Goal: Task Accomplishment & Management: Manage account settings

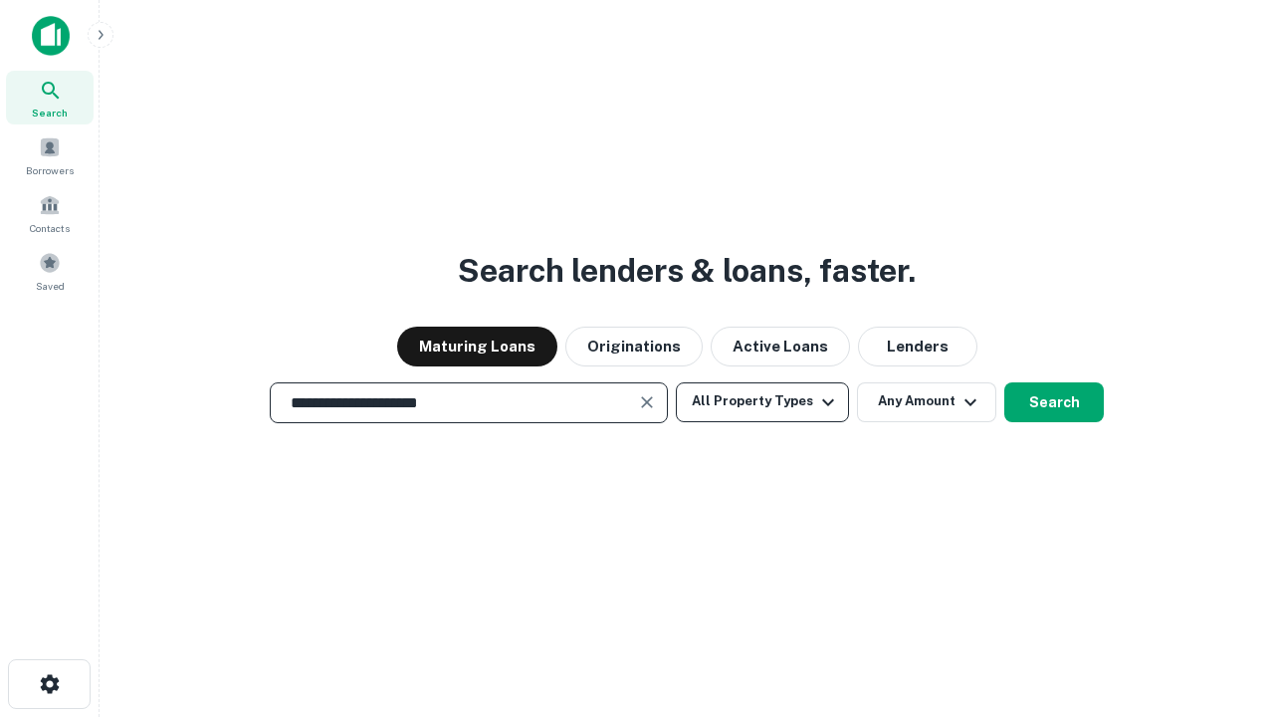
type input "**********"
click at [763, 401] on button "All Property Types" at bounding box center [762, 402] width 173 height 40
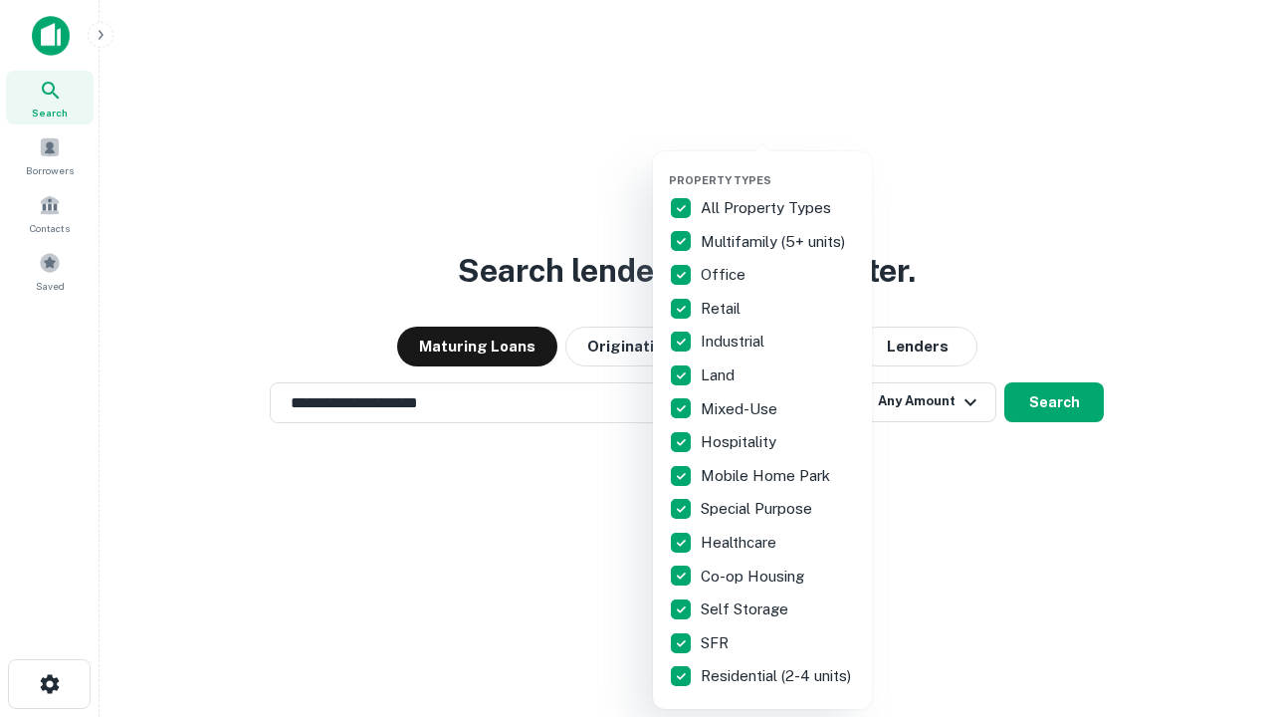
click at [778, 167] on button "button" at bounding box center [778, 167] width 219 height 1
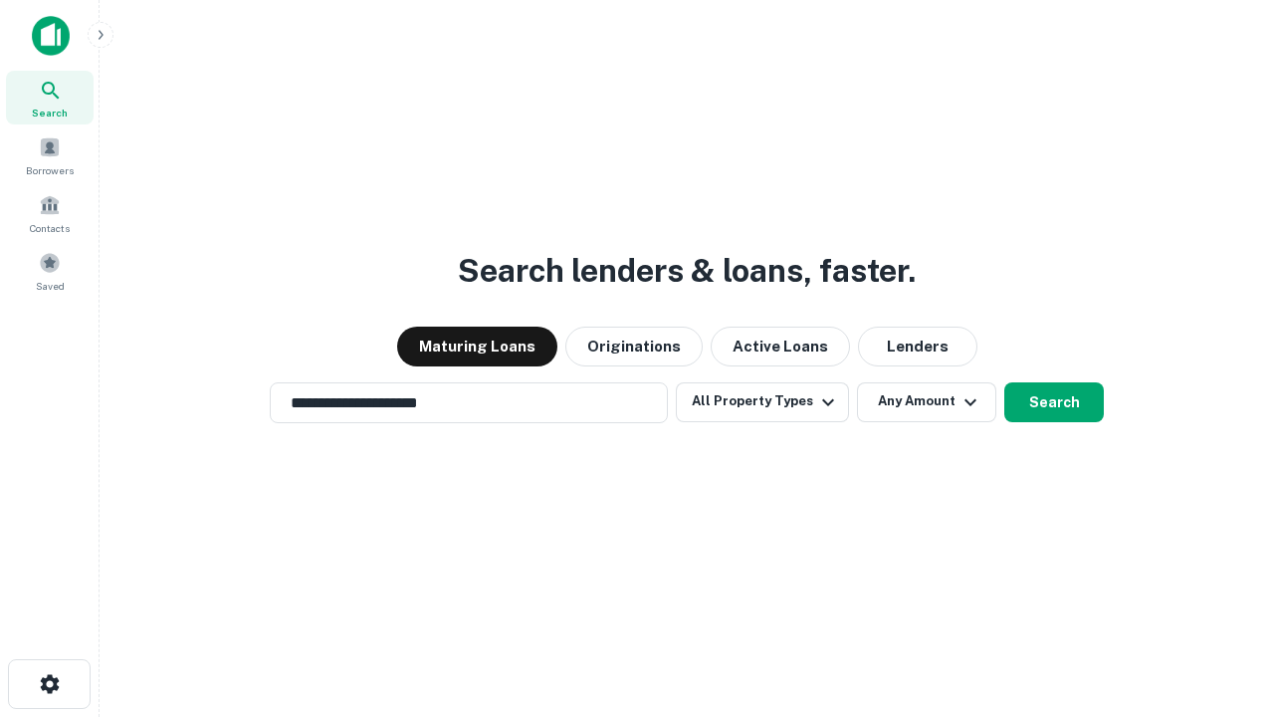
scroll to position [12, 240]
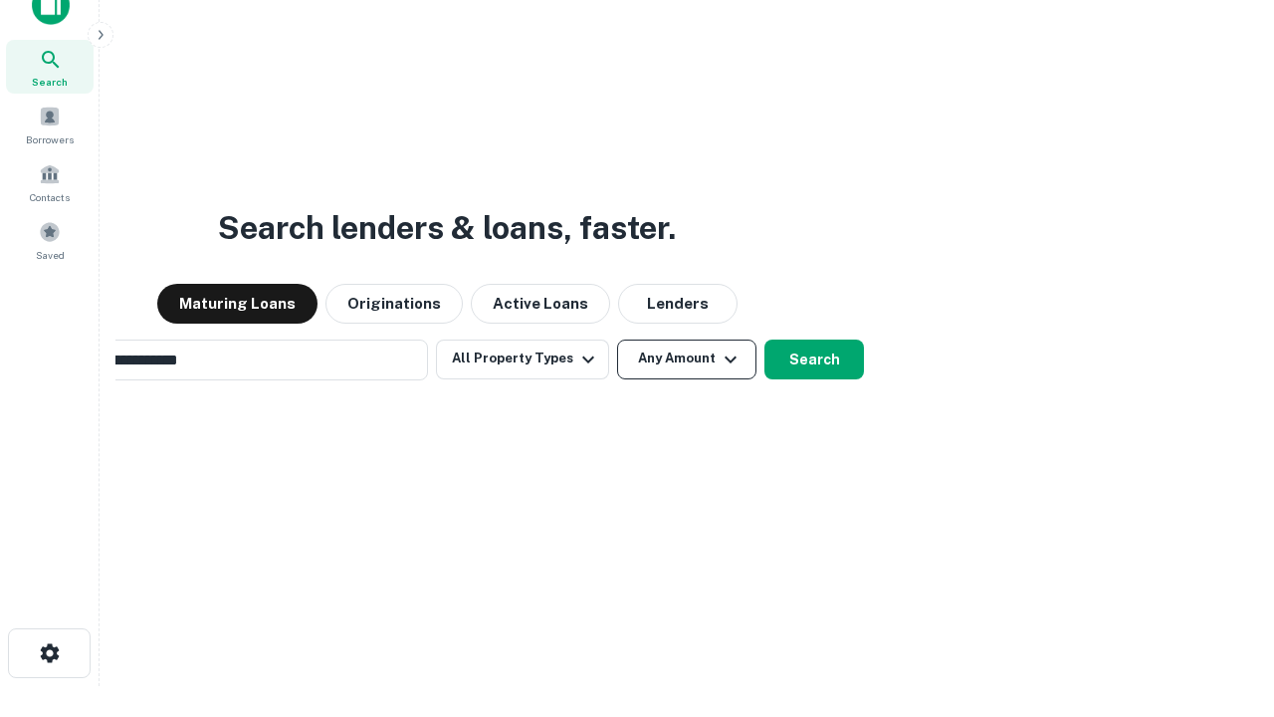
click at [617, 339] on button "Any Amount" at bounding box center [686, 359] width 139 height 40
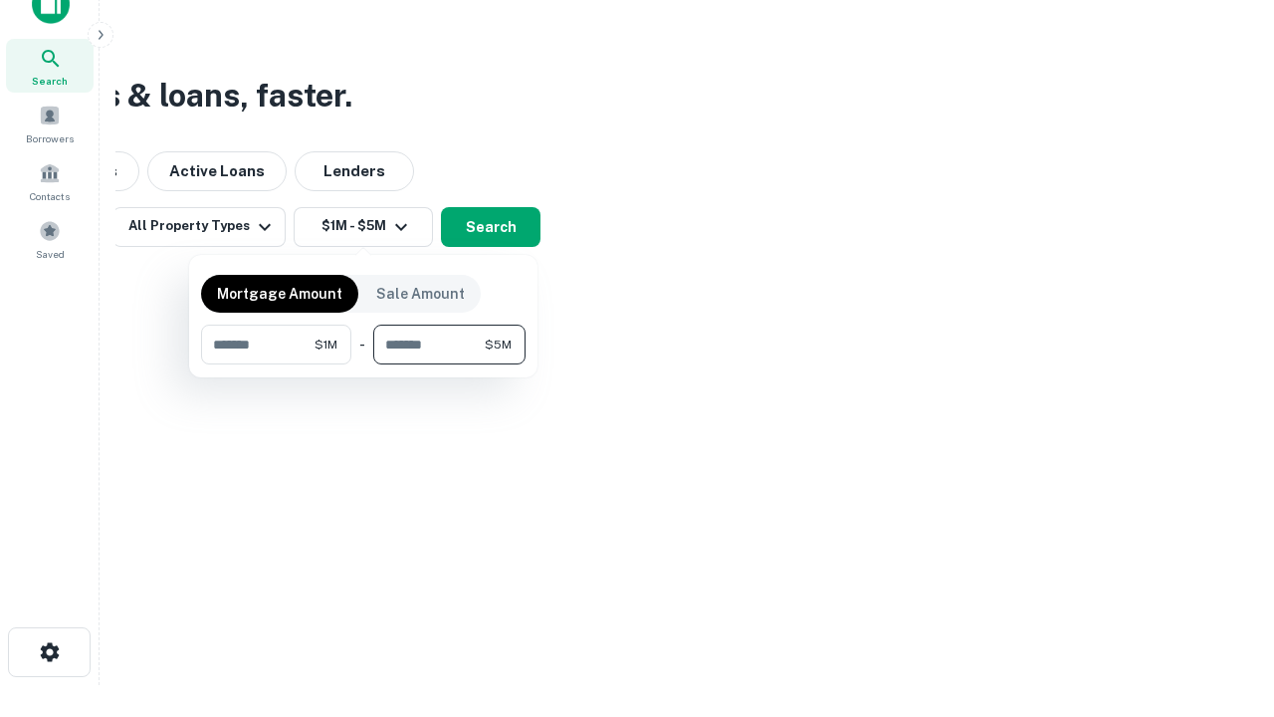
type input "*******"
click at [363, 364] on button "button" at bounding box center [363, 364] width 325 height 1
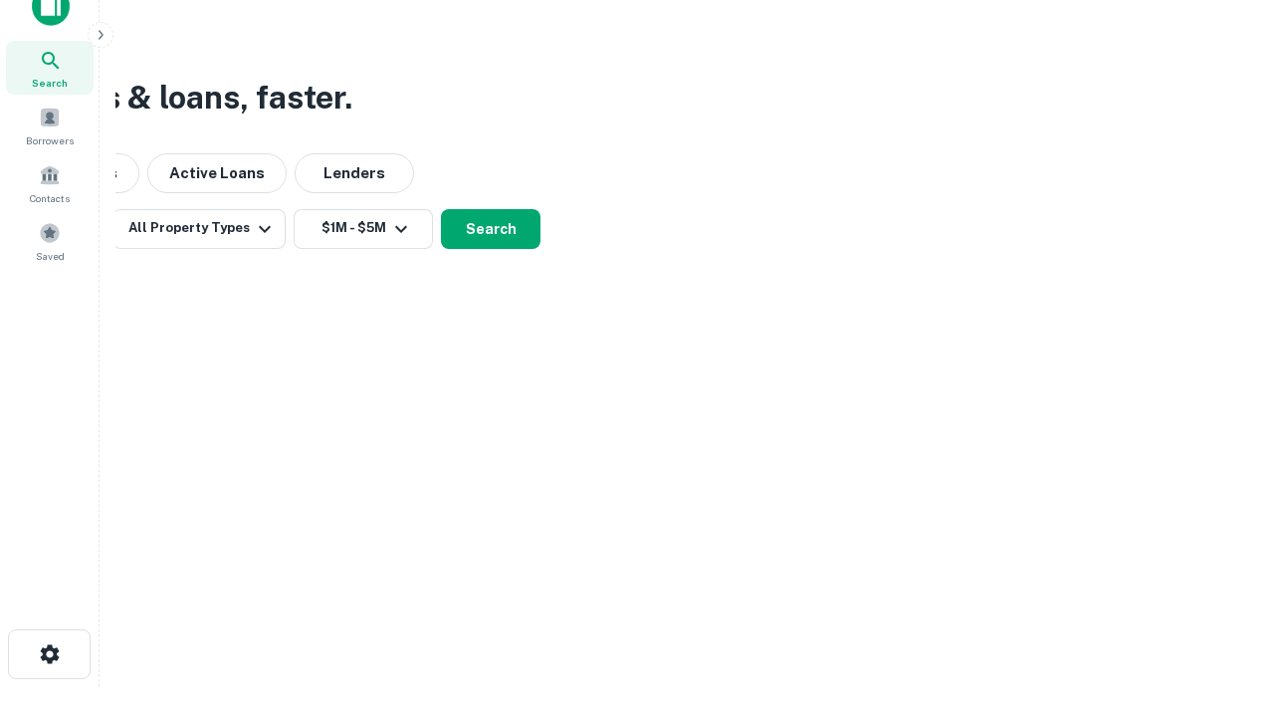
scroll to position [12, 367]
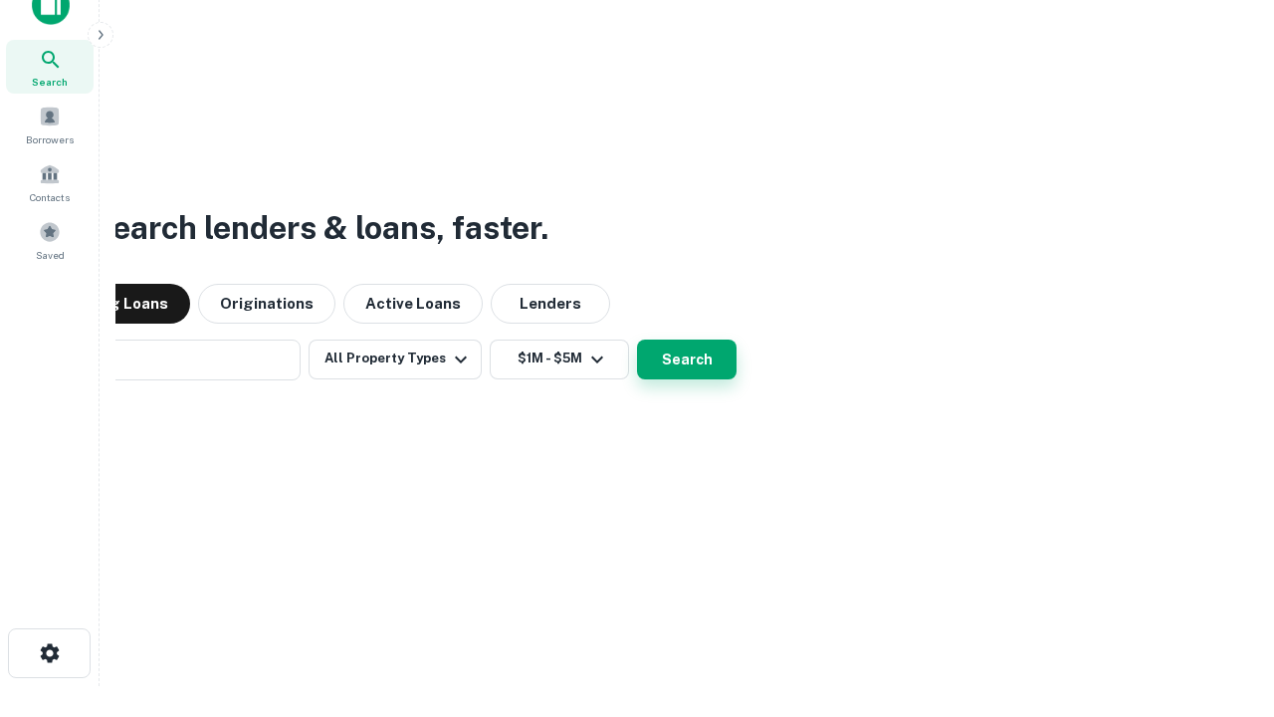
click at [637, 339] on button "Search" at bounding box center [687, 359] width 100 height 40
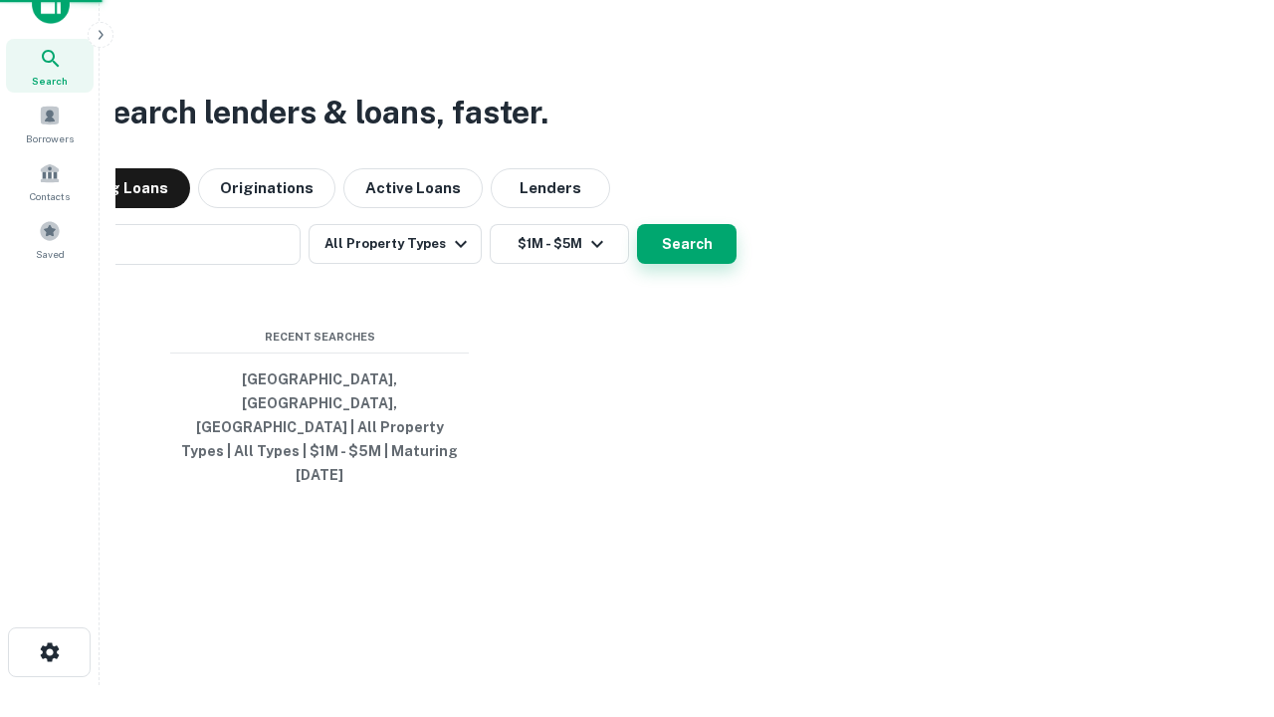
scroll to position [53, 563]
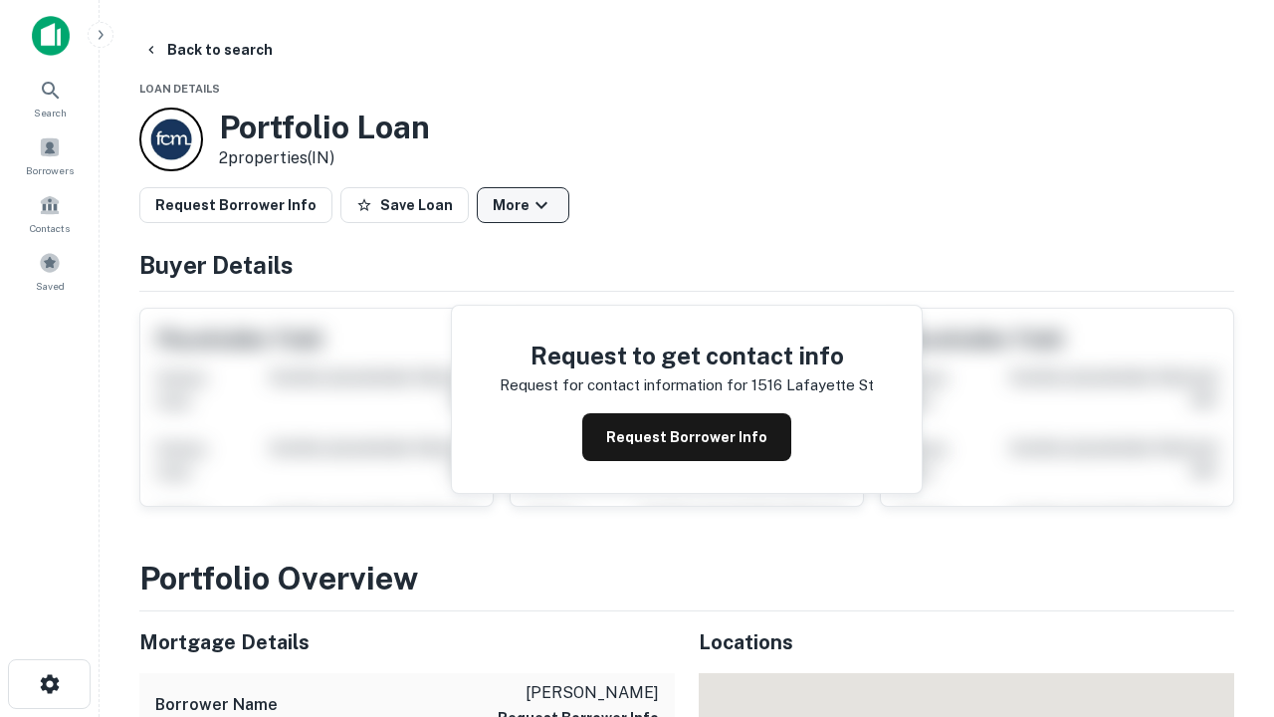
click at [523, 205] on button "More" at bounding box center [523, 205] width 93 height 36
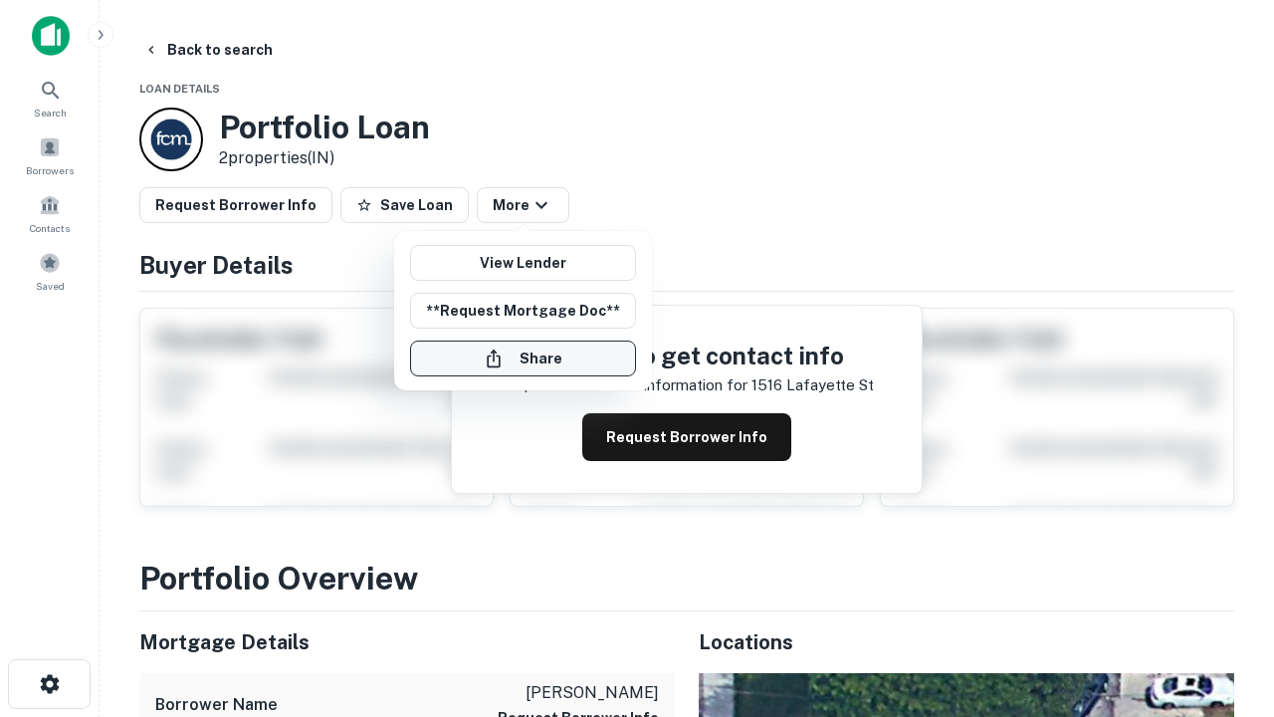
click at [523, 358] on button "Share" at bounding box center [523, 358] width 226 height 36
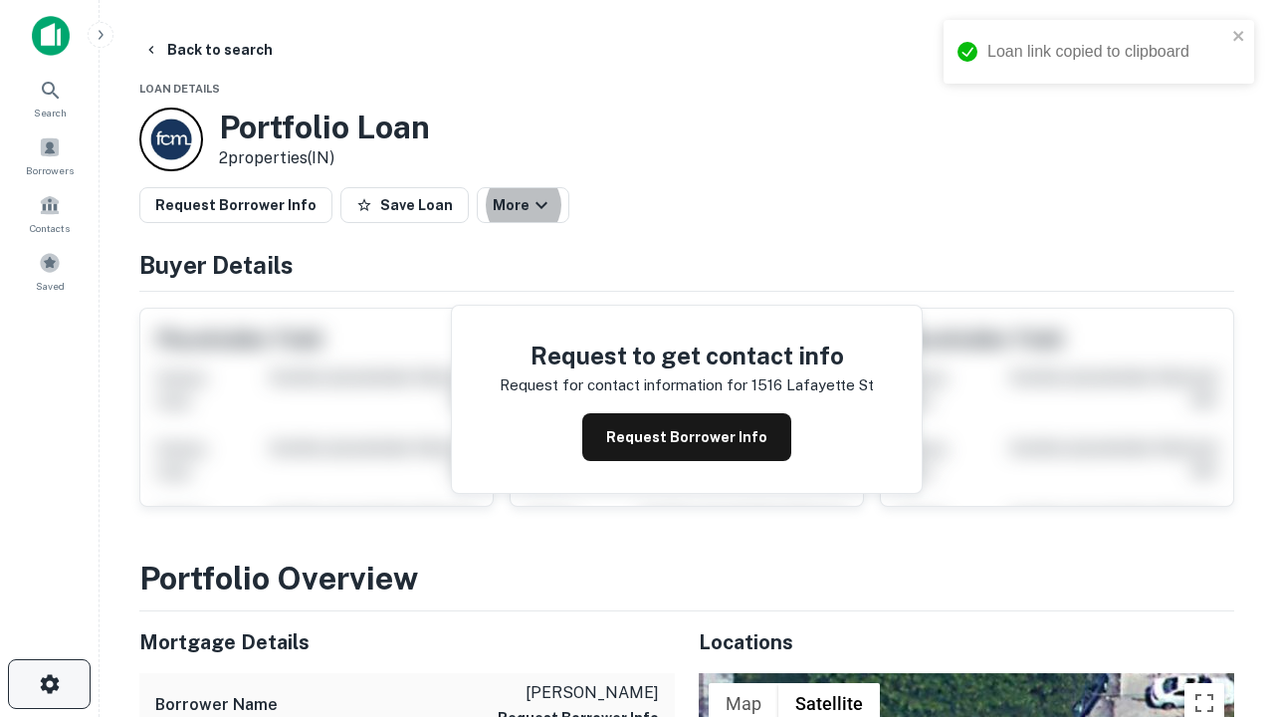
click at [49, 684] on icon "button" at bounding box center [50, 684] width 24 height 24
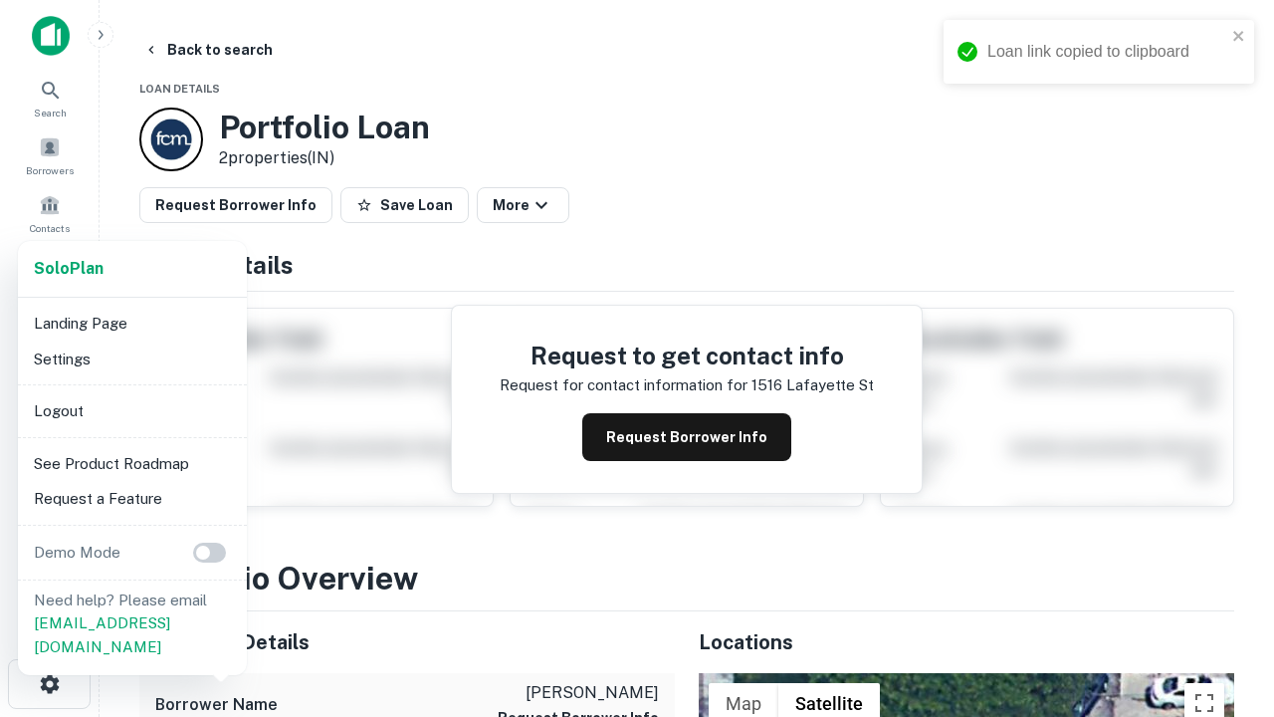
click at [131, 410] on li "Logout" at bounding box center [132, 411] width 213 height 36
